Goal: Transaction & Acquisition: Purchase product/service

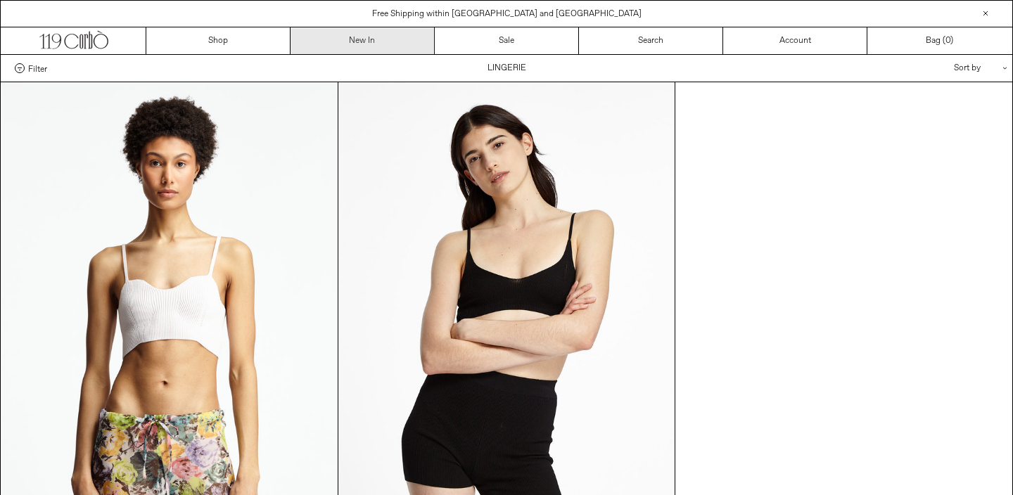
click at [338, 46] on link "New In" at bounding box center [362, 40] width 144 height 27
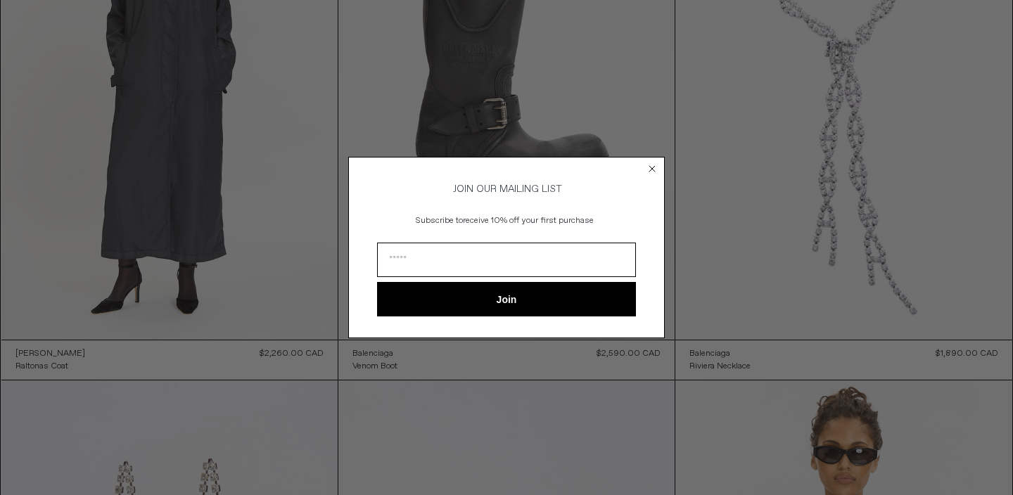
drag, startPoint x: 1008, startPoint y: 92, endPoint x: 1007, endPoint y: 289, distance: 196.9
click at [1007, 289] on html "x by Timesact" at bounding box center [506, 381] width 1013 height 4528
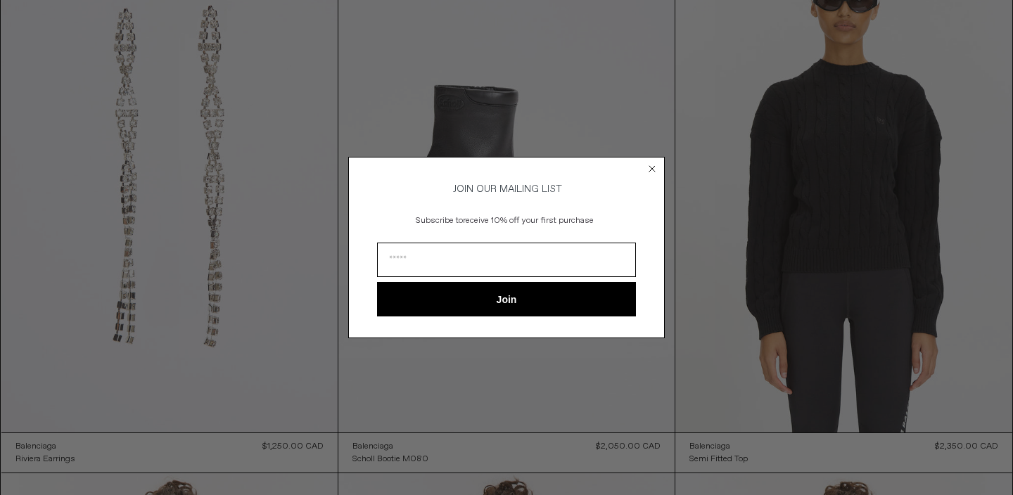
click at [975, 278] on div "Close dialog JOIN OUR MAILING LIST Subscribe to receive 10% off your first purc…" at bounding box center [506, 247] width 1013 height 495
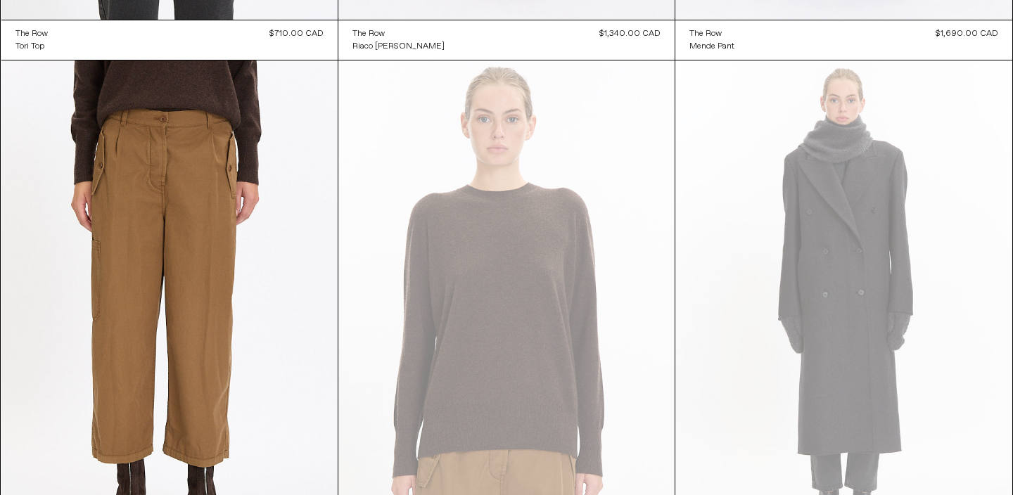
scroll to position [5957, 0]
